Goal: Task Accomplishment & Management: Manage account settings

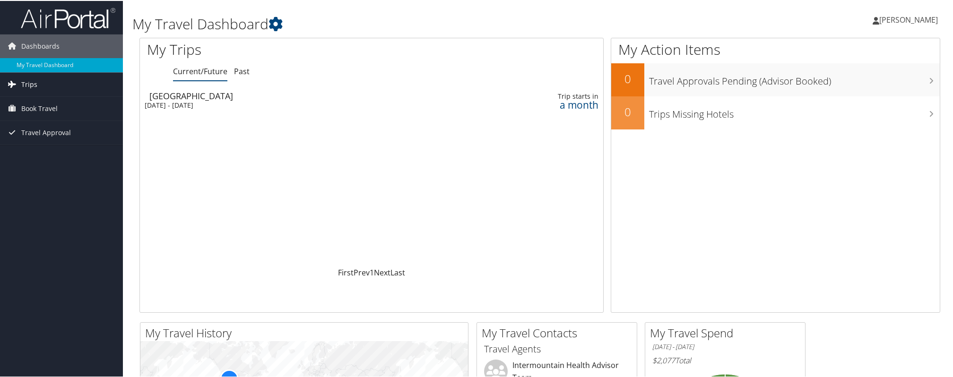
click at [22, 86] on span "Trips" at bounding box center [29, 84] width 16 height 24
click at [41, 105] on link "Current/Future Trips" at bounding box center [61, 102] width 123 height 14
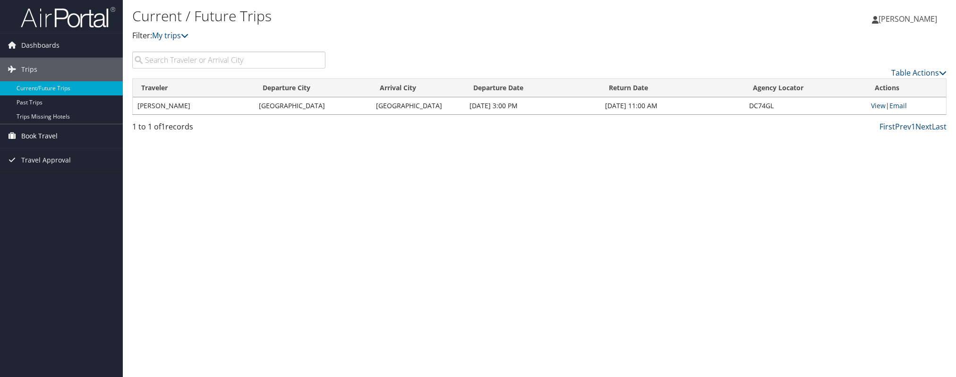
click at [40, 136] on span "Book Travel" at bounding box center [39, 136] width 36 height 24
click at [52, 189] on link "Book/Manage Online Trips" at bounding box center [61, 183] width 123 height 14
